Goal: Task Accomplishment & Management: Manage account settings

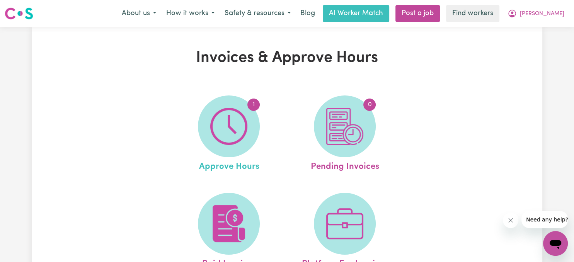
click at [236, 168] on span "Approve Hours" at bounding box center [229, 165] width 60 height 16
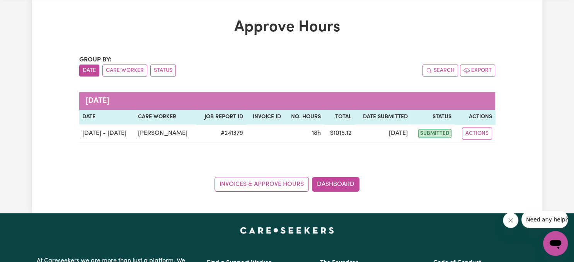
scroll to position [30, 0]
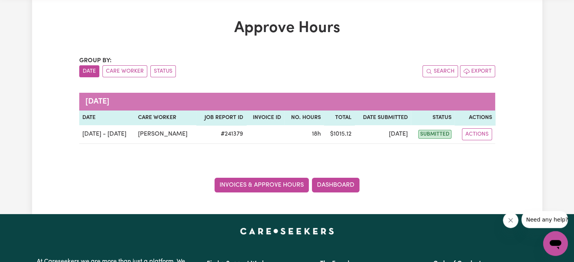
click at [268, 184] on link "Invoices & Approve Hours" at bounding box center [262, 185] width 94 height 15
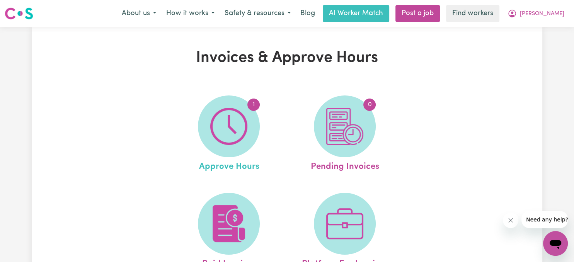
click at [247, 167] on span "Approve Hours" at bounding box center [229, 165] width 60 height 16
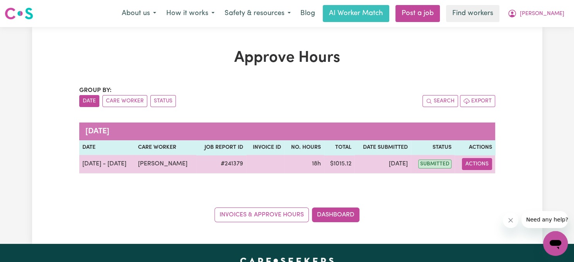
click at [479, 165] on button "Actions" at bounding box center [477, 164] width 30 height 12
click at [485, 182] on link "View Job Report" at bounding box center [496, 181] width 66 height 15
select select "pm"
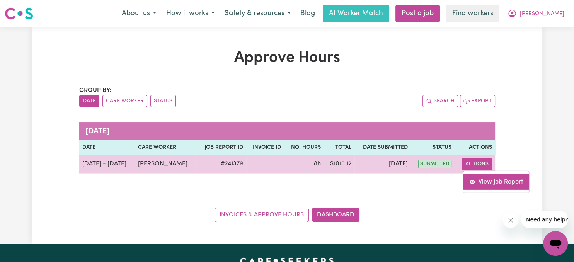
select select "pm"
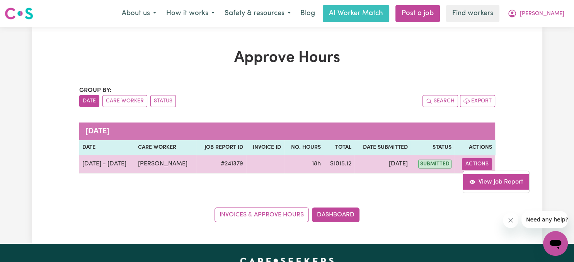
select select "pm"
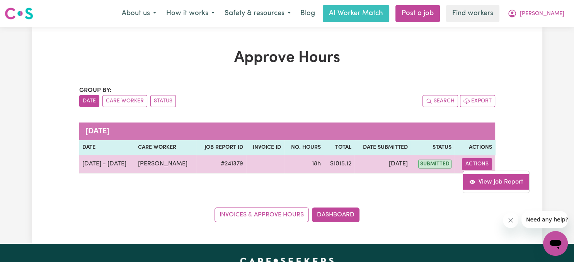
select select "pm"
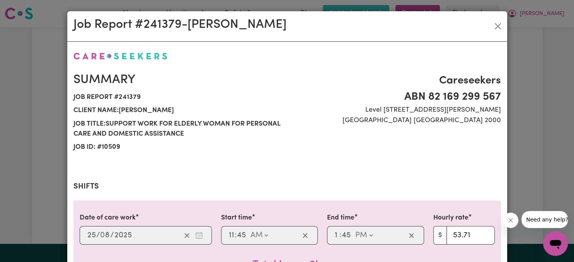
click at [539, 243] on div "Job Report # 241379 - [GEOGRAPHIC_DATA][PERSON_NAME] Summary Job report # 24137…" at bounding box center [287, 131] width 574 height 262
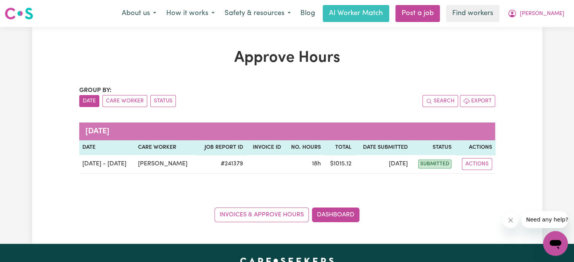
click at [552, 45] on div "Approve Hours Group by: Date Care Worker Status Search Export [DATE] Date Care …" at bounding box center [287, 135] width 574 height 217
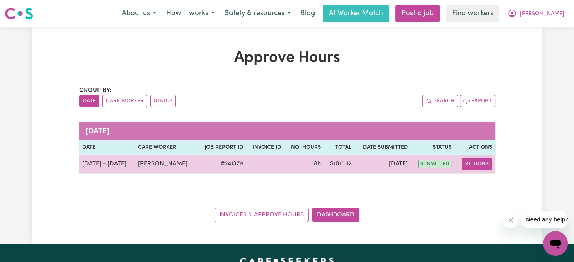
click at [483, 164] on button "Actions" at bounding box center [477, 164] width 30 height 12
click at [487, 182] on link "View Job Report" at bounding box center [496, 181] width 66 height 15
select select "pm"
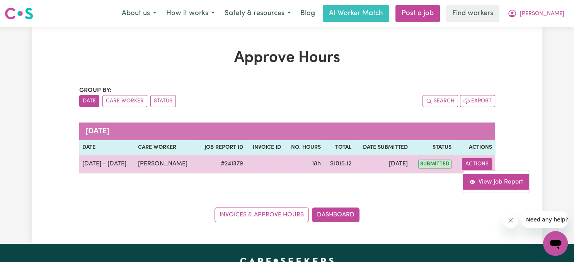
select select "pm"
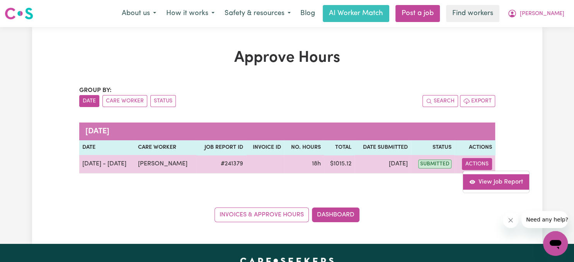
select select "pm"
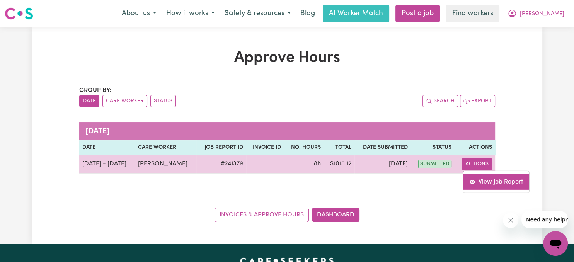
select select "pm"
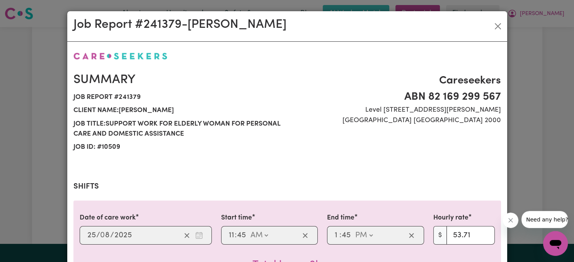
drag, startPoint x: 570, startPoint y: 36, endPoint x: 18, endPoint y: 2, distance: 552.8
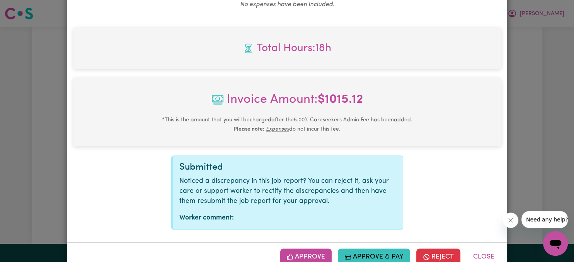
scroll to position [1006, 0]
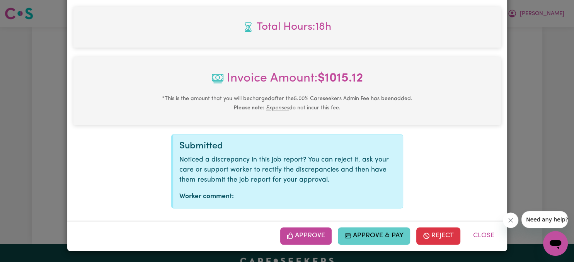
click at [366, 239] on button "Approve & Pay" at bounding box center [374, 235] width 72 height 17
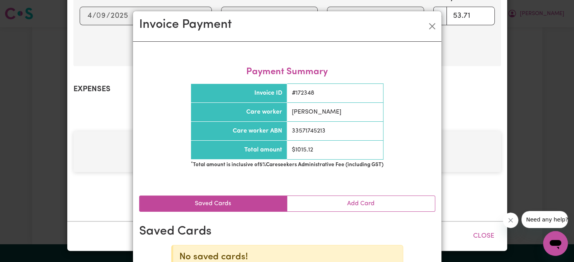
scroll to position [881, 0]
